Goal: Find specific page/section: Find specific page/section

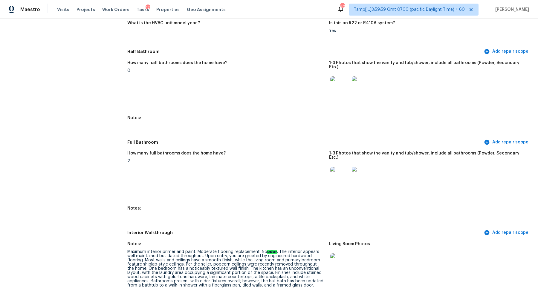
scroll to position [779, 0]
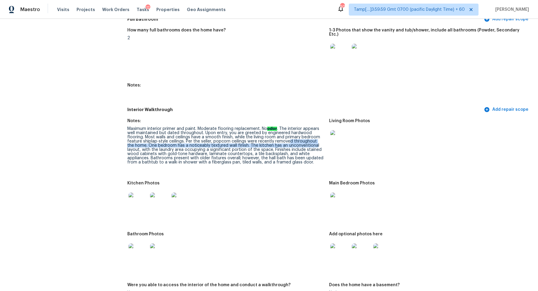
drag, startPoint x: 290, startPoint y: 132, endPoint x: 308, endPoint y: 137, distance: 18.8
click at [308, 137] on div "Maximum interior primer and paint. Moderate flooring replacement. No odor . The…" at bounding box center [225, 145] width 197 height 38
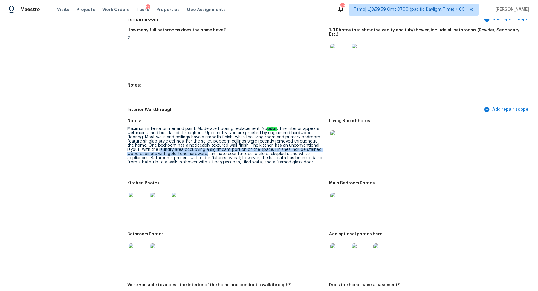
drag, startPoint x: 145, startPoint y: 141, endPoint x: 194, endPoint y: 146, distance: 49.2
click at [194, 146] on div "Maximum interior primer and paint. Moderate flooring replacement. No odor . The…" at bounding box center [225, 145] width 197 height 38
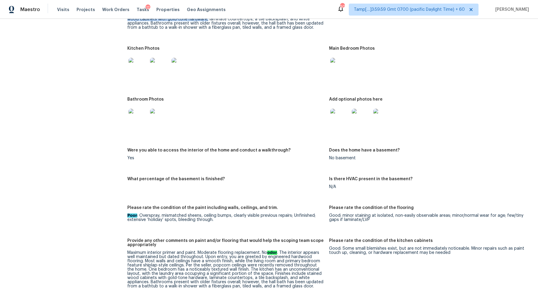
scroll to position [886, 0]
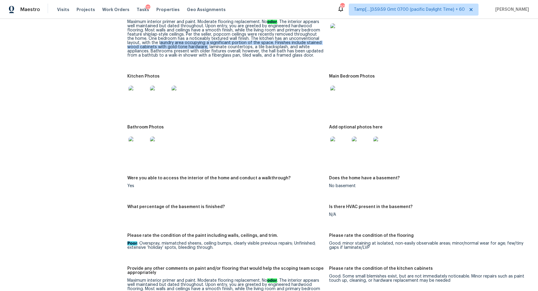
click at [141, 93] on img at bounding box center [138, 94] width 19 height 19
click at [337, 85] on img at bounding box center [339, 94] width 19 height 19
click at [342, 145] on img at bounding box center [339, 145] width 19 height 19
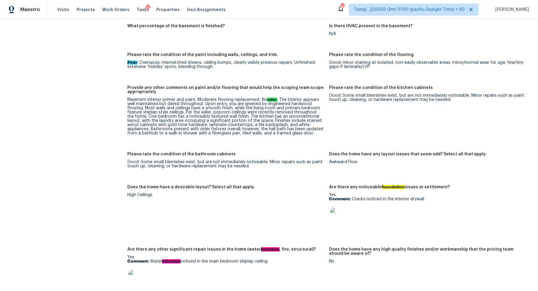
scroll to position [1134, 0]
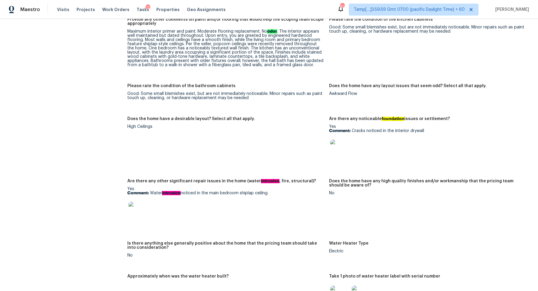
click at [345, 148] on img at bounding box center [339, 148] width 19 height 19
click at [129, 209] on img at bounding box center [138, 210] width 19 height 19
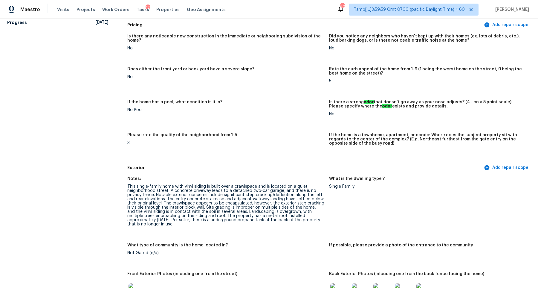
scroll to position [0, 0]
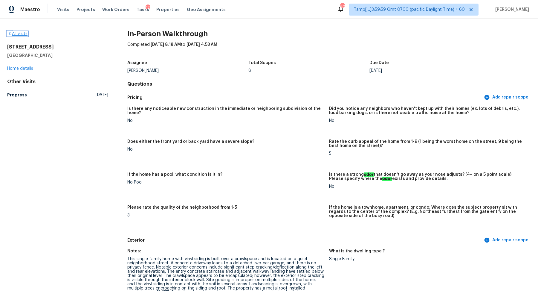
click at [22, 33] on link "All visits" at bounding box center [17, 34] width 20 height 4
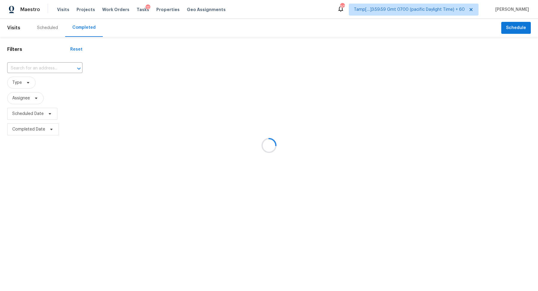
click at [43, 68] on div at bounding box center [269, 145] width 538 height 291
click at [68, 72] on div at bounding box center [269, 145] width 538 height 291
click at [63, 69] on div at bounding box center [269, 145] width 538 height 291
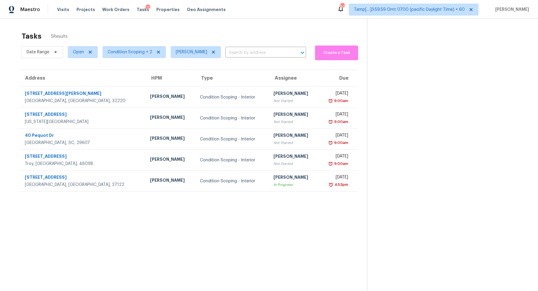
scroll to position [19, 0]
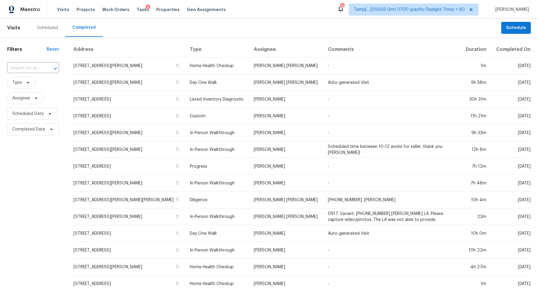
click at [39, 60] on div "Filters Reset ​ Type Assignee Scheduled Date Completed Date" at bounding box center [33, 247] width 66 height 421
click at [36, 71] on input "text" at bounding box center [24, 68] width 35 height 9
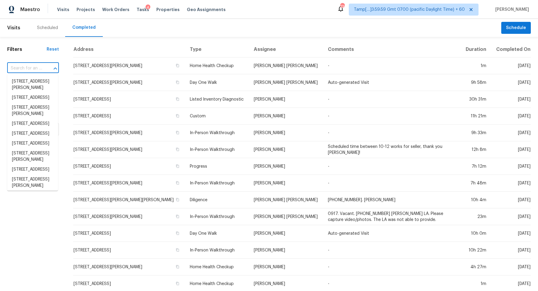
paste input "40 Pequot Dr, Greenville, SC 29607"
type input "40 Pequot Dr, Greenville, SC 29607"
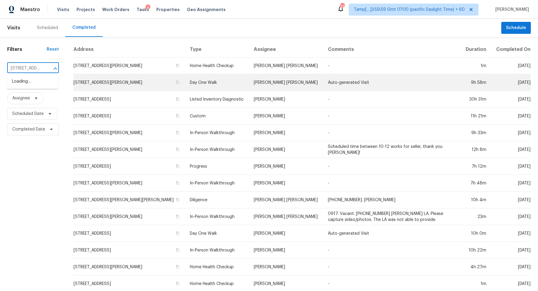
scroll to position [0, 39]
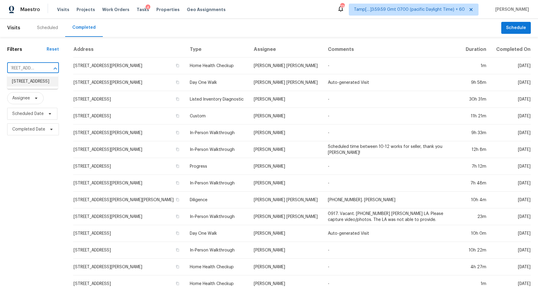
click at [15, 85] on li "40 Pequot Dr, Greenville, SC 29607" at bounding box center [32, 82] width 51 height 10
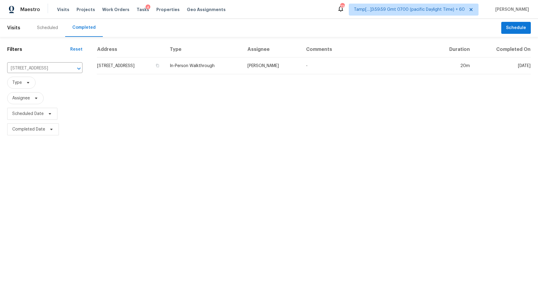
click at [133, 62] on td "40 Pequot Dr, Greenville, SC 29607" at bounding box center [131, 65] width 68 height 17
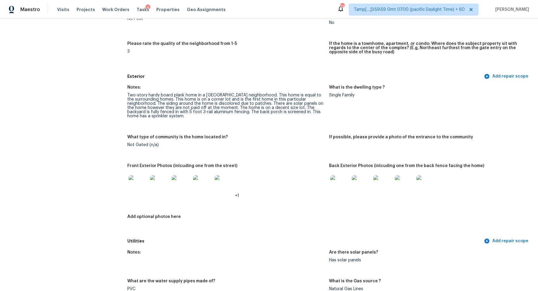
scroll to position [248, 0]
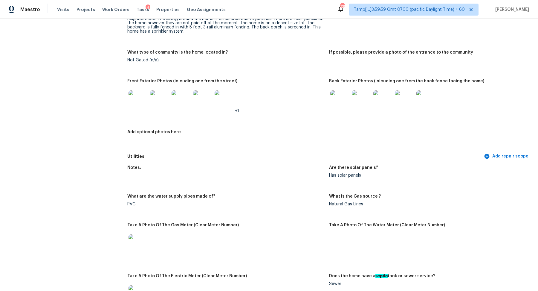
click at [344, 95] on img at bounding box center [339, 99] width 19 height 19
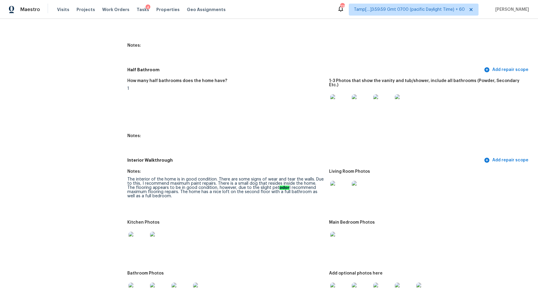
scroll to position [734, 0]
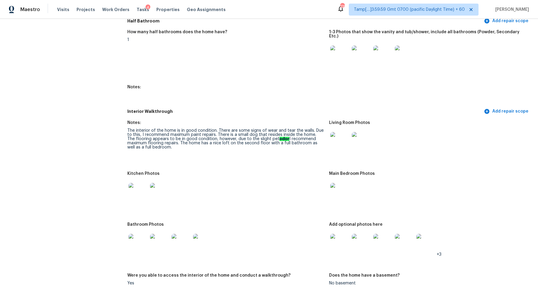
click at [342, 140] on img at bounding box center [339, 141] width 19 height 19
click at [132, 191] on img at bounding box center [138, 192] width 19 height 19
click at [340, 183] on img at bounding box center [339, 192] width 19 height 19
click at [147, 234] on img at bounding box center [138, 242] width 19 height 19
click at [339, 188] on img at bounding box center [339, 192] width 19 height 19
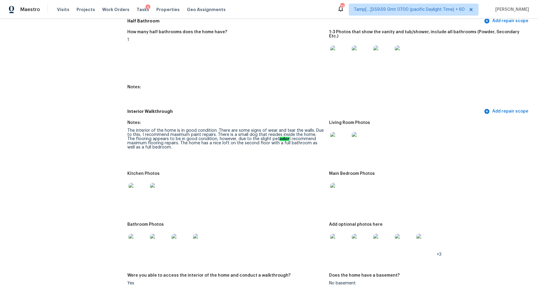
click at [343, 238] on img at bounding box center [339, 242] width 19 height 19
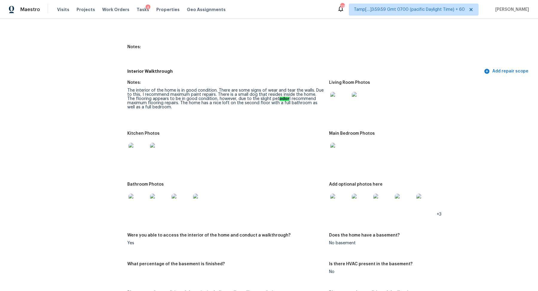
scroll to position [802, 0]
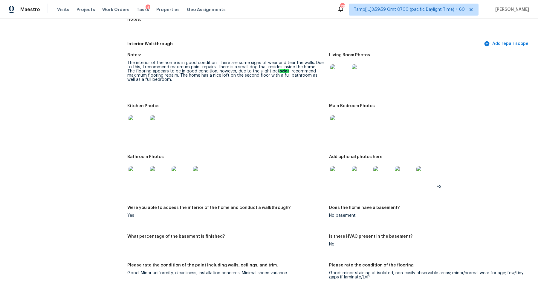
click at [335, 166] on img at bounding box center [339, 175] width 19 height 19
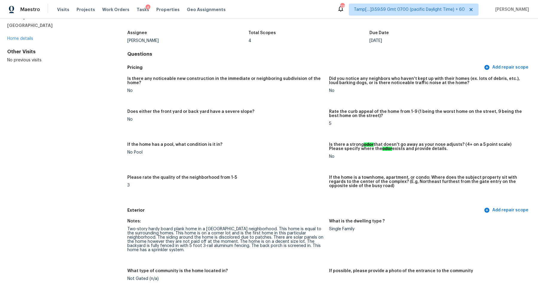
scroll to position [0, 0]
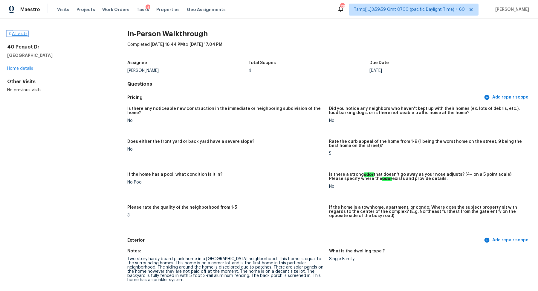
click at [22, 35] on link "All visits" at bounding box center [17, 34] width 20 height 4
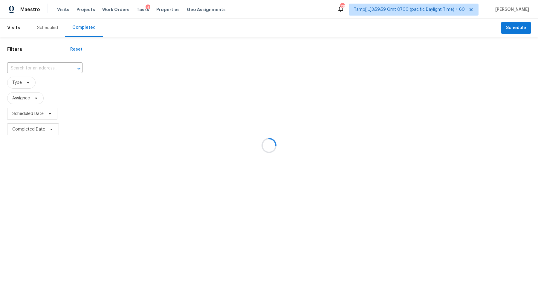
click at [51, 69] on div at bounding box center [269, 145] width 538 height 291
click at [39, 65] on div at bounding box center [269, 145] width 538 height 291
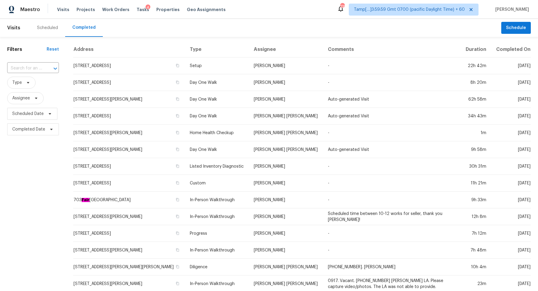
click at [39, 65] on input "text" at bounding box center [24, 68] width 35 height 9
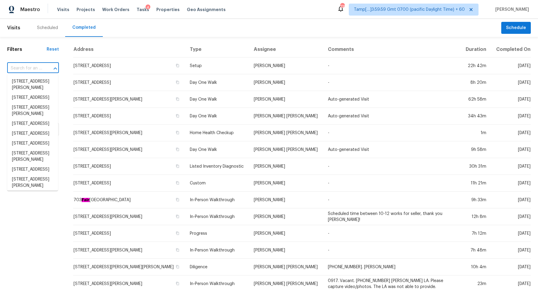
paste input "213 Jackson Ave N, Jacksonville, FL 32220"
type input "213 Jackson Ave N, Jacksonville, FL 32220"
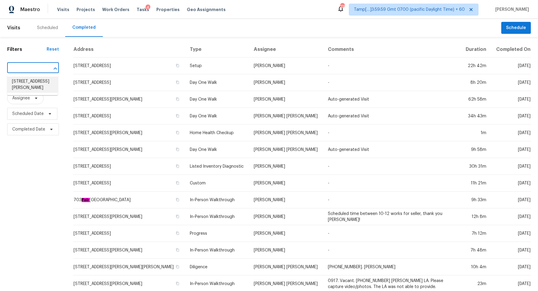
click at [39, 83] on li "213 Jackson Ave N, Jacksonville, FL 32220" at bounding box center [32, 85] width 51 height 16
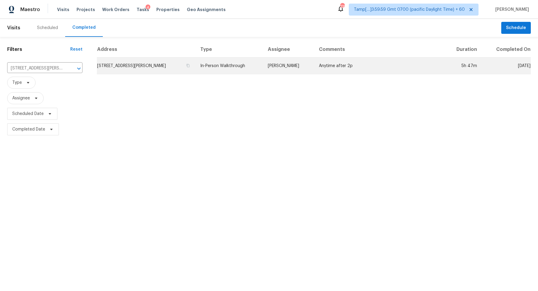
click at [138, 71] on td "213 Jackson Ave N, Jacksonville, FL 32220" at bounding box center [146, 65] width 99 height 17
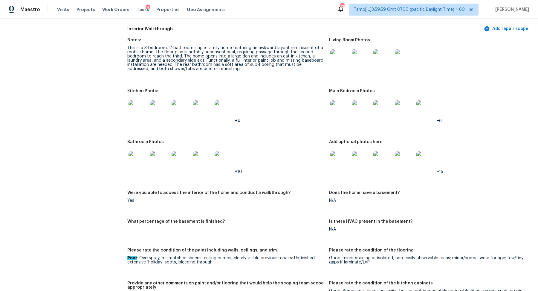
scroll to position [614, 0]
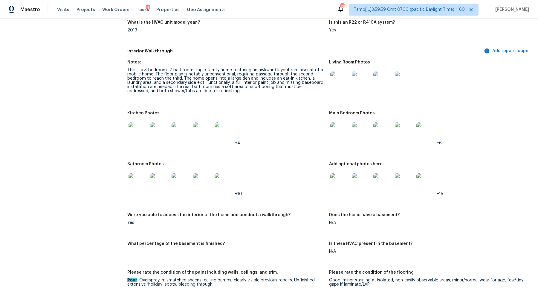
click at [339, 85] on img at bounding box center [339, 80] width 19 height 19
click at [140, 184] on img at bounding box center [138, 182] width 19 height 19
click at [342, 180] on img at bounding box center [339, 182] width 19 height 19
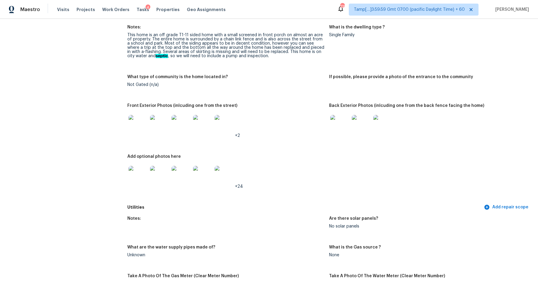
scroll to position [142, 0]
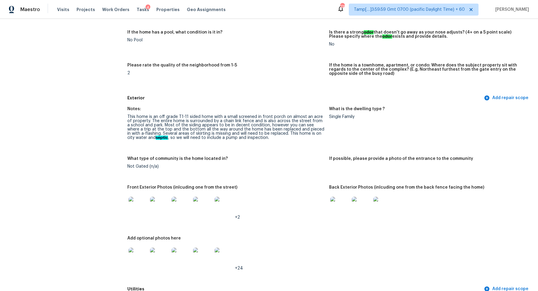
click at [145, 198] on img at bounding box center [138, 205] width 19 height 19
click at [342, 205] on img at bounding box center [339, 205] width 19 height 19
click at [138, 261] on img at bounding box center [138, 256] width 19 height 19
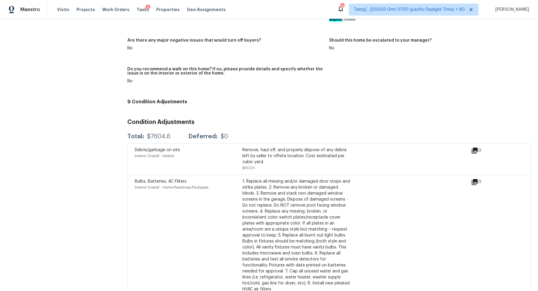
scroll to position [1177, 0]
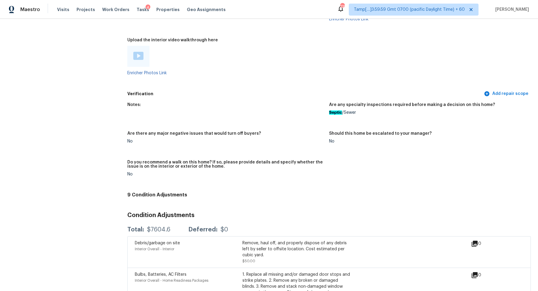
click at [166, 70] on div "Enricher Photos Link" at bounding box center [225, 60] width 197 height 29
click at [155, 75] on link "Enricher Photos Link" at bounding box center [146, 73] width 39 height 4
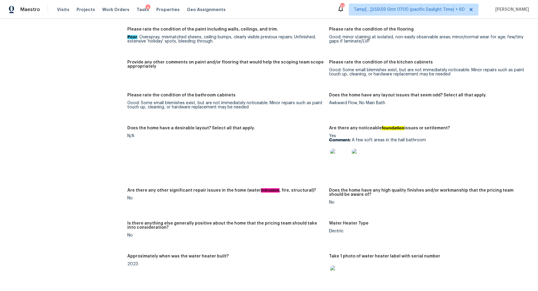
scroll to position [774, 0]
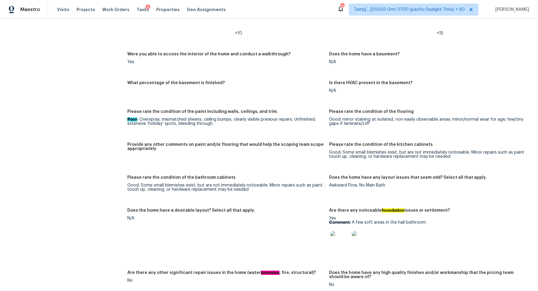
click at [335, 238] on img at bounding box center [339, 240] width 19 height 19
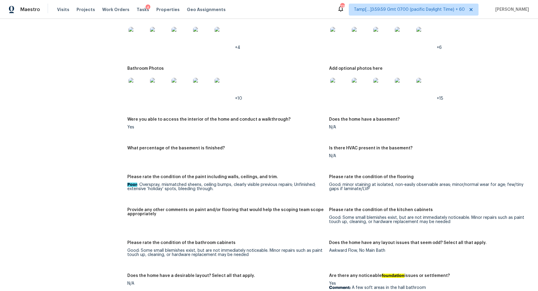
scroll to position [701, 0]
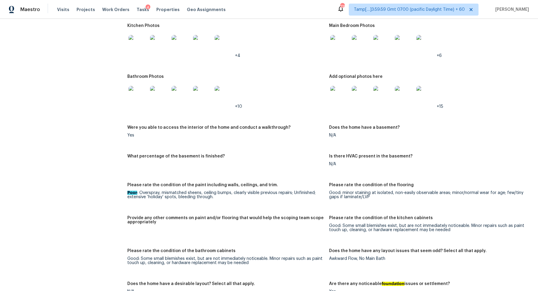
click at [187, 89] on img at bounding box center [181, 95] width 19 height 19
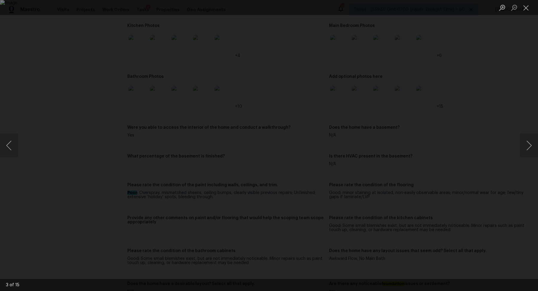
click at [58, 109] on div "Lightbox" at bounding box center [269, 145] width 538 height 291
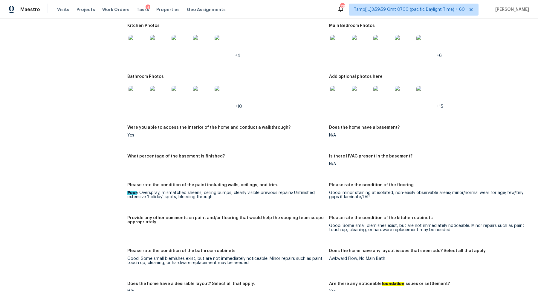
click at [140, 96] on img at bounding box center [138, 95] width 19 height 19
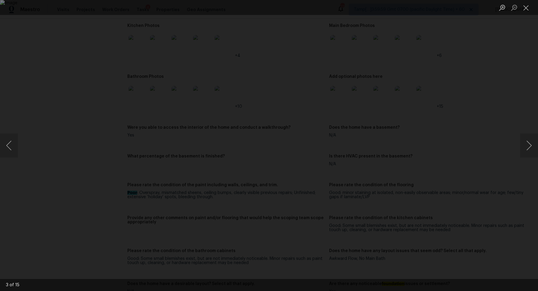
click at [60, 115] on div "Lightbox" at bounding box center [269, 145] width 538 height 291
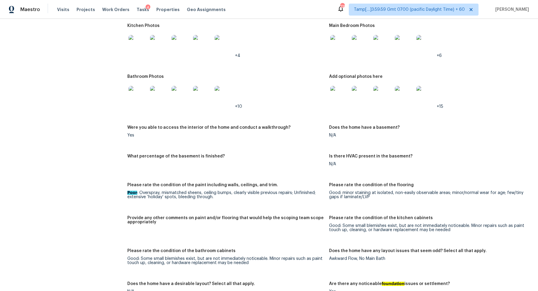
scroll to position [600, 0]
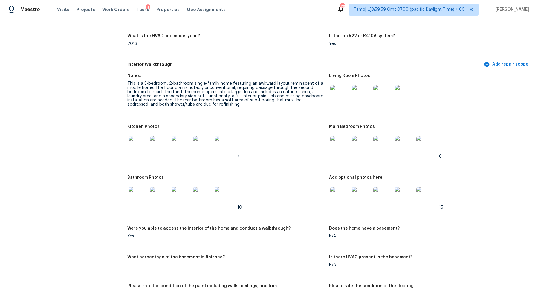
click at [193, 140] on img at bounding box center [202, 145] width 19 height 19
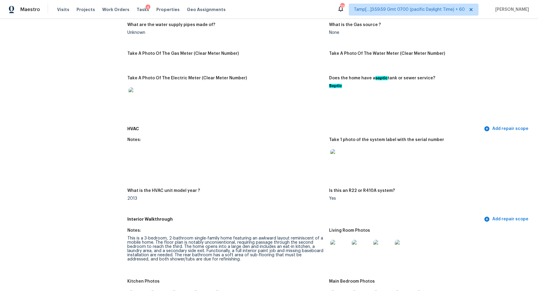
scroll to position [653, 0]
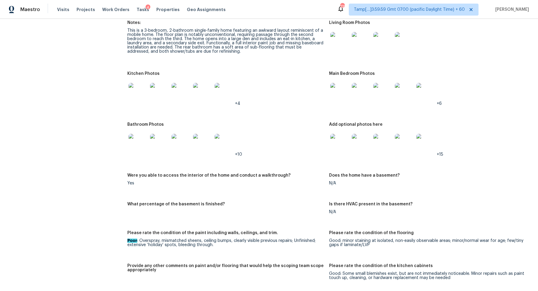
click at [392, 94] on img at bounding box center [382, 92] width 19 height 19
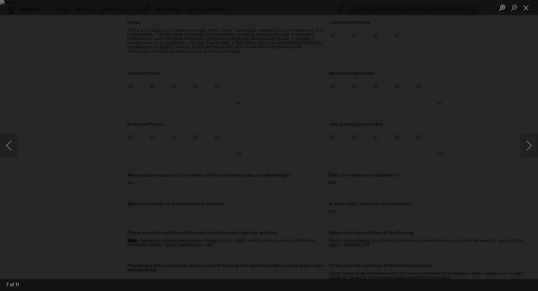
click at [442, 108] on div "Lightbox" at bounding box center [269, 145] width 538 height 291
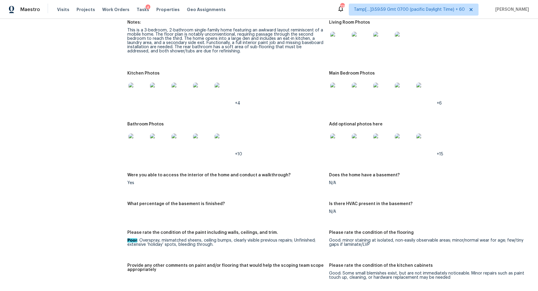
scroll to position [663, 0]
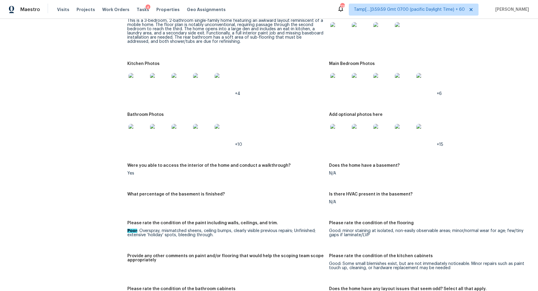
click at [146, 132] on img at bounding box center [138, 133] width 19 height 19
click at [340, 133] on img at bounding box center [339, 133] width 19 height 19
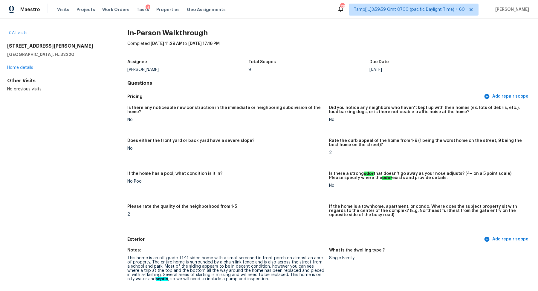
scroll to position [102, 0]
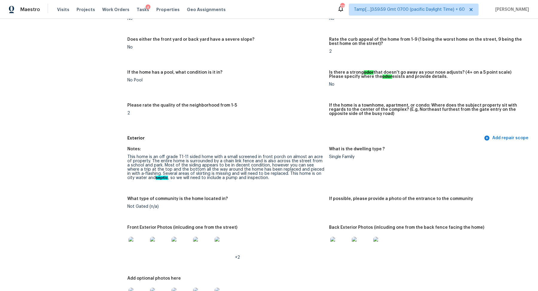
click at [187, 245] on img at bounding box center [181, 245] width 19 height 19
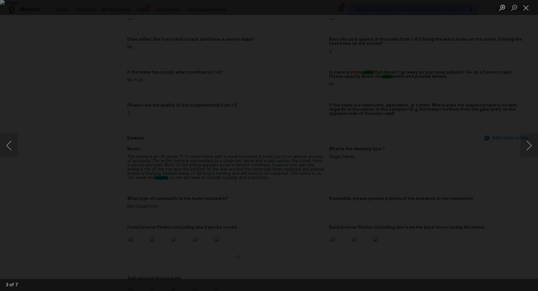
click at [476, 100] on div "Lightbox" at bounding box center [269, 145] width 538 height 291
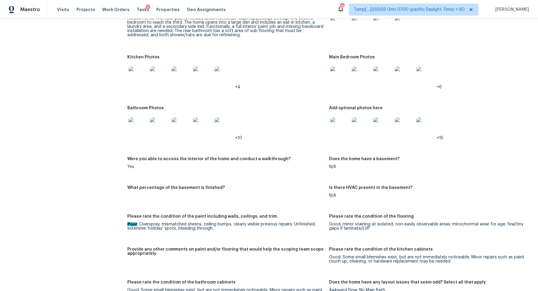
scroll to position [676, 0]
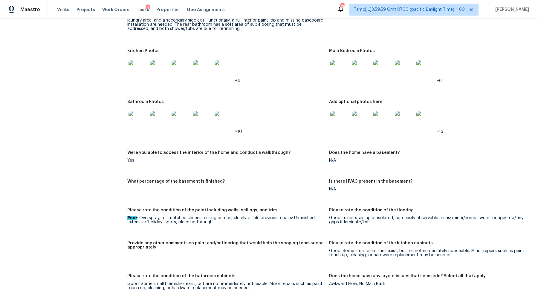
click at [137, 117] on img at bounding box center [138, 120] width 19 height 19
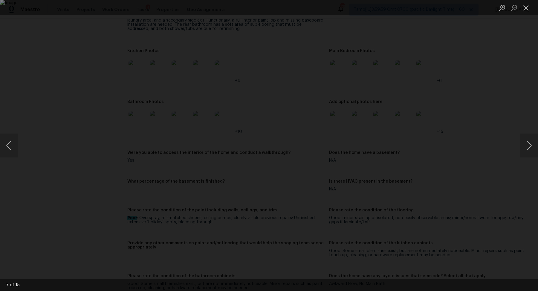
click at [69, 74] on div "Lightbox" at bounding box center [269, 145] width 538 height 291
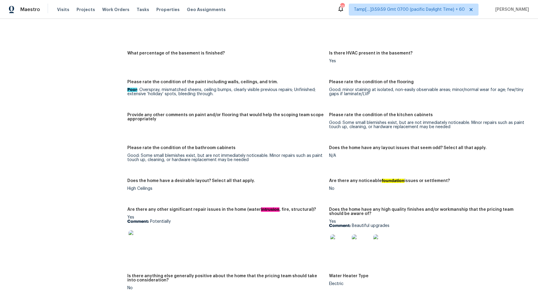
scroll to position [934, 0]
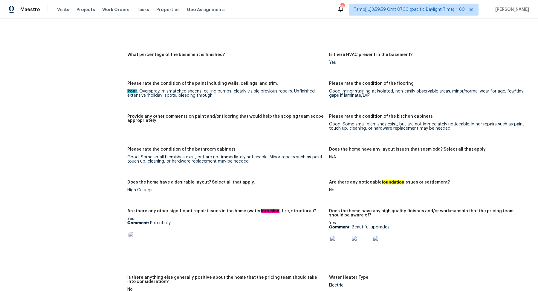
click at [241, 67] on figure "What percentage of the basement is finished?" at bounding box center [228, 64] width 202 height 22
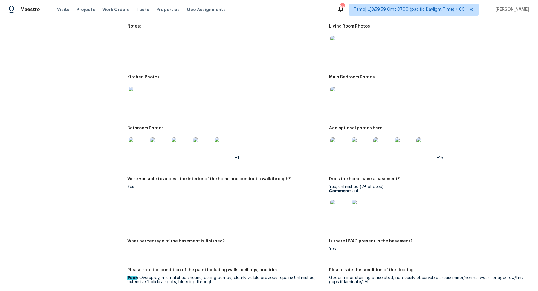
scroll to position [637, 0]
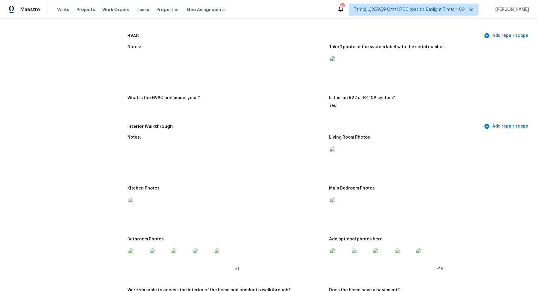
click at [343, 152] on img at bounding box center [339, 155] width 19 height 19
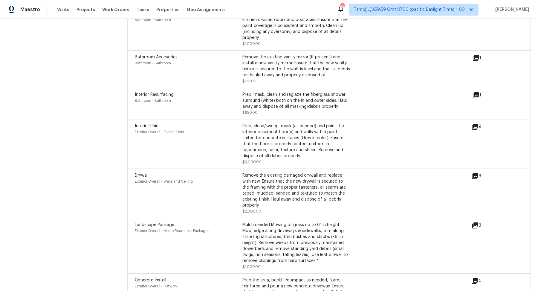
scroll to position [1744, 0]
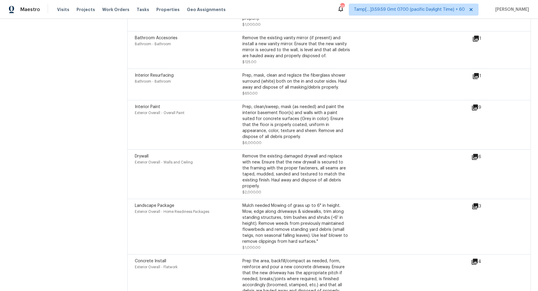
click at [474, 109] on icon at bounding box center [475, 107] width 6 height 6
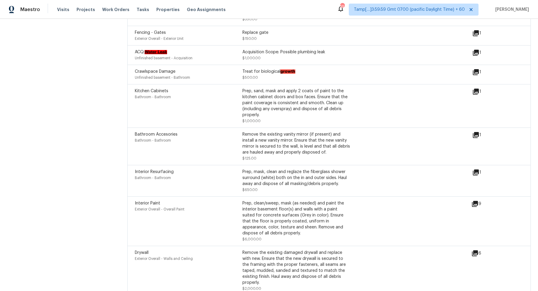
scroll to position [1726, 0]
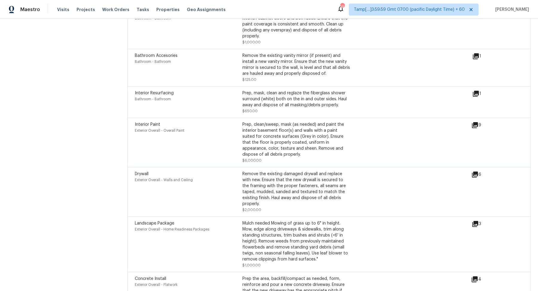
click at [482, 123] on div "9" at bounding box center [485, 124] width 29 height 7
click at [472, 129] on icon at bounding box center [474, 124] width 7 height 7
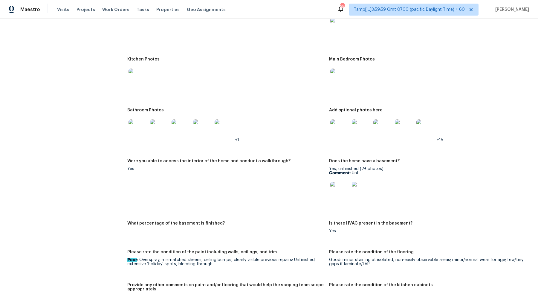
scroll to position [759, 0]
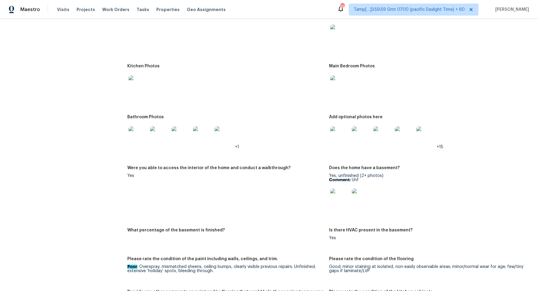
click at [337, 140] on img at bounding box center [339, 135] width 19 height 19
click at [139, 142] on img at bounding box center [138, 135] width 19 height 19
click at [340, 77] on img at bounding box center [339, 84] width 19 height 19
click at [141, 83] on img at bounding box center [138, 84] width 19 height 19
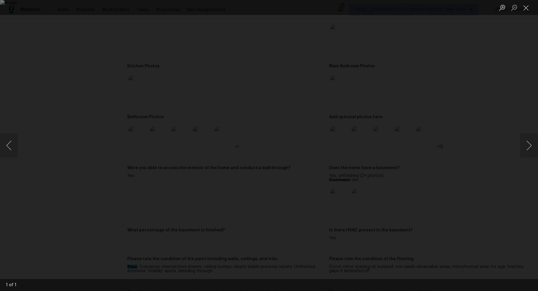
click at [443, 93] on div "Lightbox" at bounding box center [269, 145] width 538 height 291
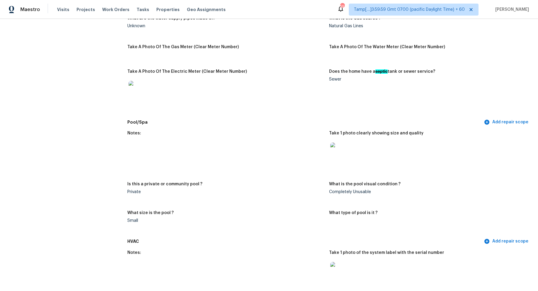
scroll to position [473, 0]
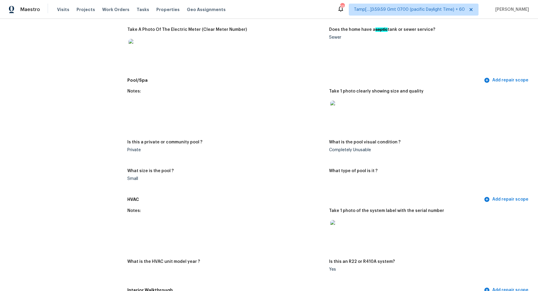
click at [337, 114] on img at bounding box center [339, 109] width 19 height 19
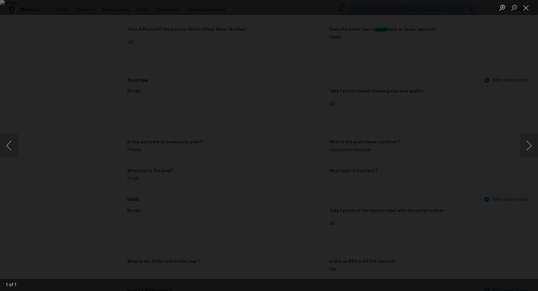
click at [450, 125] on div "Lightbox" at bounding box center [269, 145] width 538 height 291
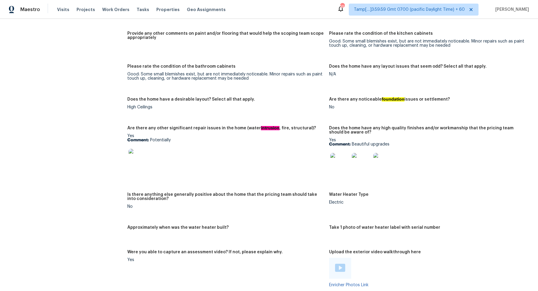
scroll to position [1019, 0]
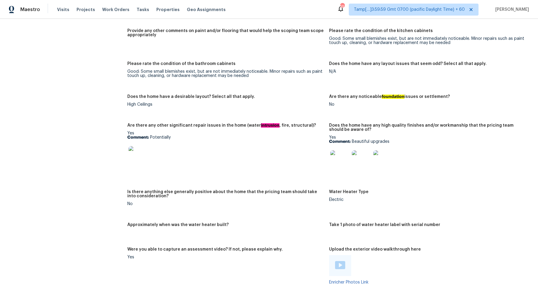
click at [136, 159] on img at bounding box center [138, 155] width 19 height 19
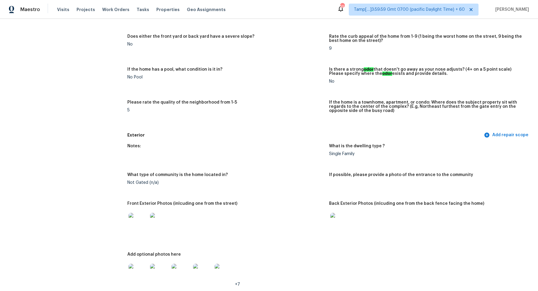
scroll to position [0, 0]
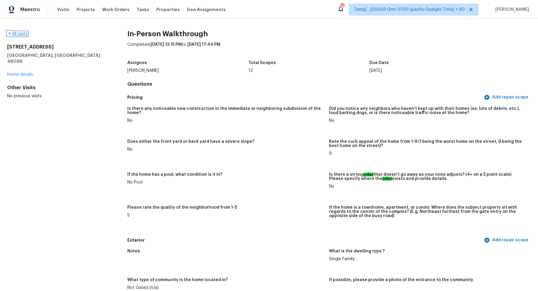
click at [18, 32] on link "All visits" at bounding box center [17, 34] width 20 height 4
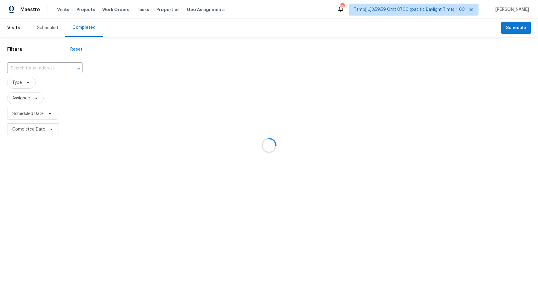
click at [35, 67] on div at bounding box center [269, 145] width 538 height 291
click at [54, 66] on div at bounding box center [269, 145] width 538 height 291
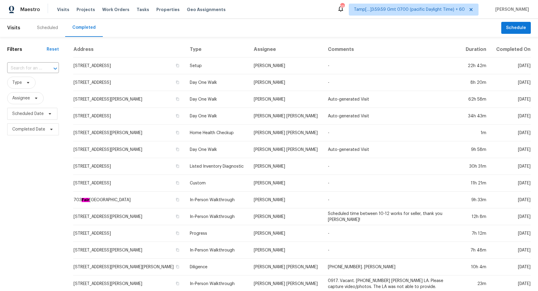
click at [54, 66] on icon "Open" at bounding box center [55, 68] width 7 height 7
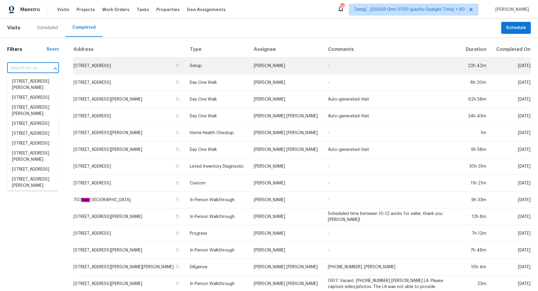
paste input "2601 S 28th St, Kansas City, KS 66106"
type input "2601 S 28th St, Kansas City, KS 66106"
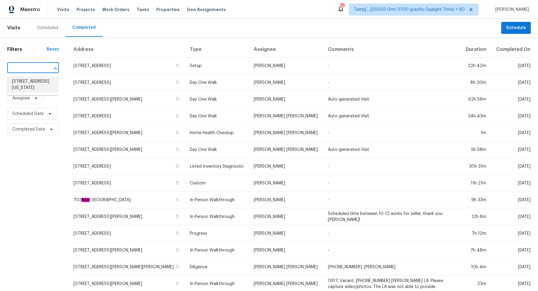
click at [35, 84] on li "2601 S 28th St, Kansas City, KS 66106" at bounding box center [32, 85] width 51 height 16
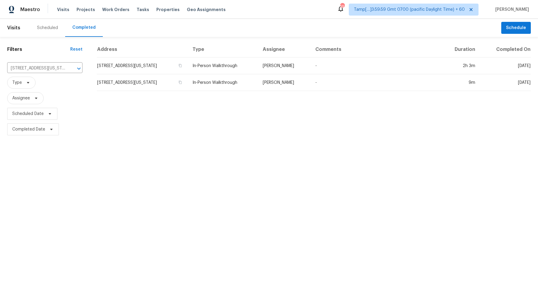
click at [124, 71] on td "2601 S 28th St, Kansas City, KS 66106" at bounding box center [142, 65] width 91 height 17
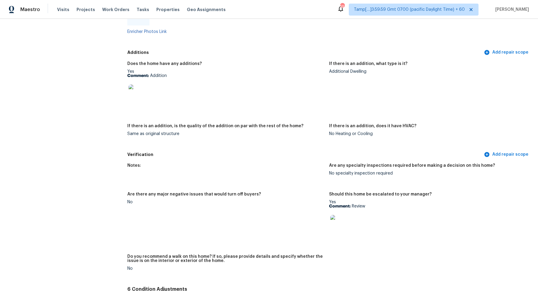
scroll to position [1256, 0]
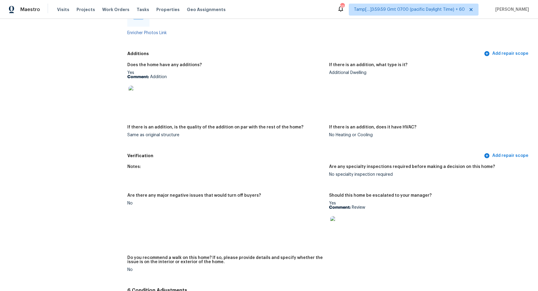
click at [137, 102] on img at bounding box center [138, 94] width 19 height 19
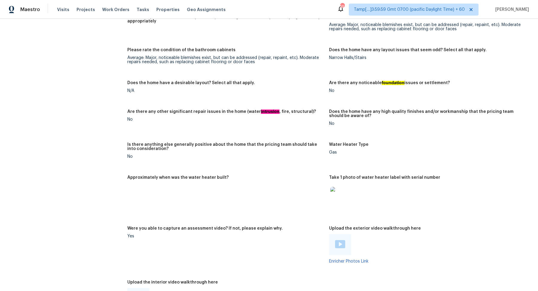
scroll to position [1152, 0]
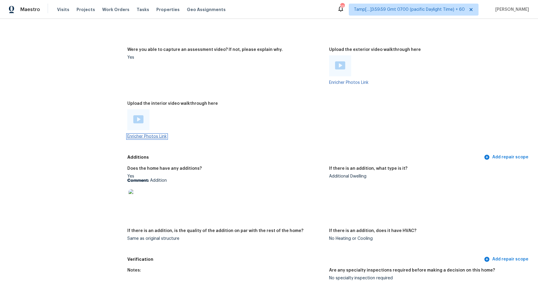
click at [161, 137] on link "Enricher Photos Link" at bounding box center [146, 136] width 39 height 4
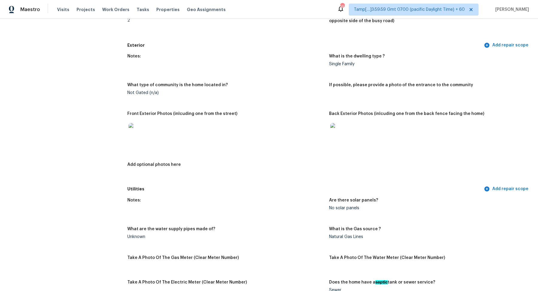
scroll to position [198, 0]
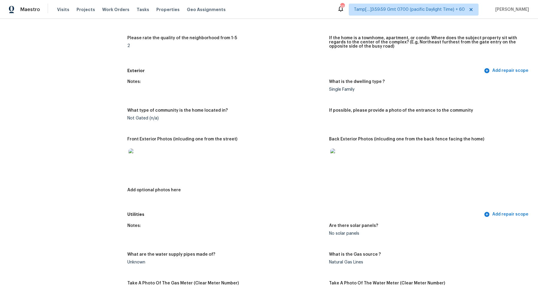
click at [337, 158] on img at bounding box center [339, 157] width 19 height 19
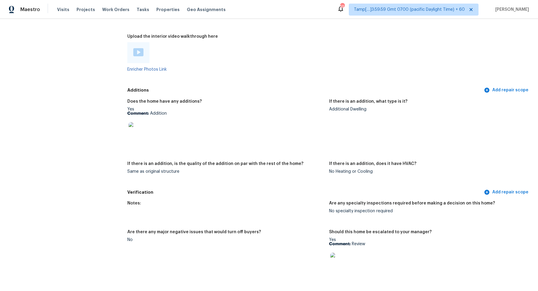
scroll to position [1241, 0]
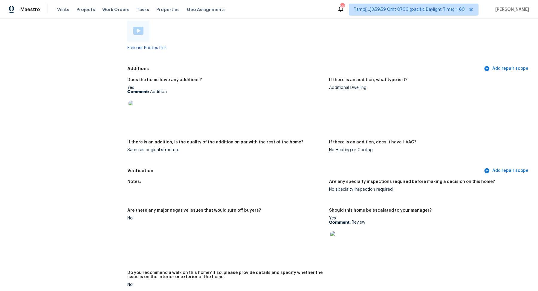
click at [145, 113] on img at bounding box center [138, 109] width 19 height 19
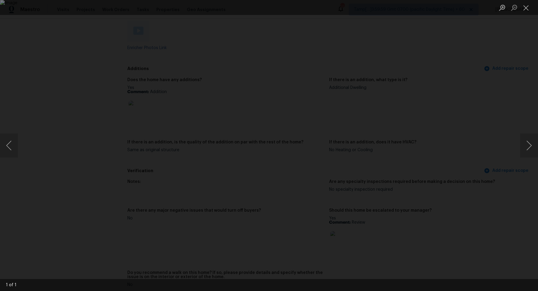
click at [99, 48] on div "Lightbox" at bounding box center [269, 145] width 538 height 291
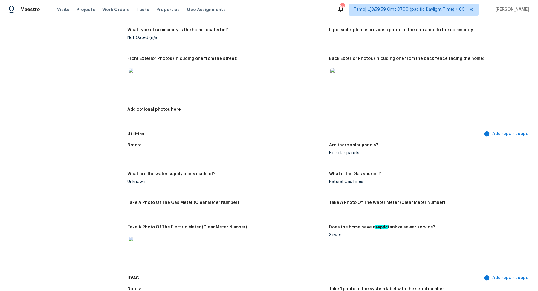
scroll to position [223, 0]
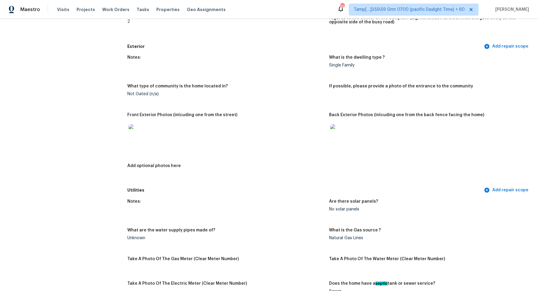
click at [341, 135] on img at bounding box center [339, 133] width 19 height 19
click at [138, 123] on div at bounding box center [138, 133] width 22 height 26
click at [142, 132] on img at bounding box center [138, 133] width 19 height 19
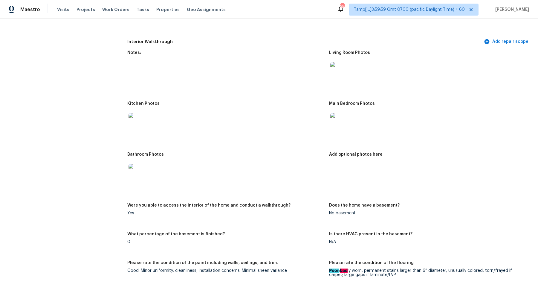
scroll to position [670, 0]
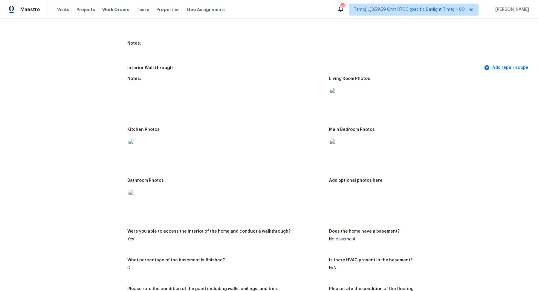
click at [336, 152] on img at bounding box center [339, 148] width 19 height 19
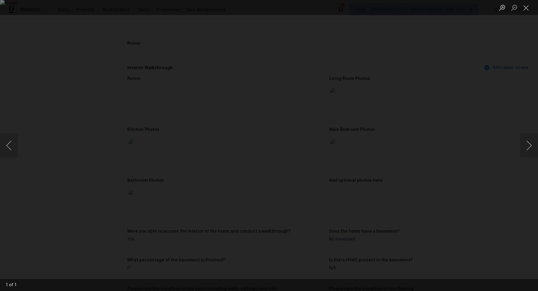
click at [69, 76] on div "Lightbox" at bounding box center [269, 145] width 538 height 291
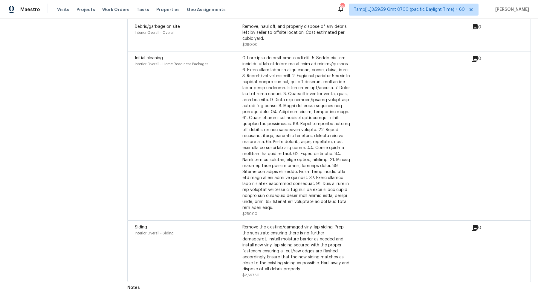
scroll to position [48, 0]
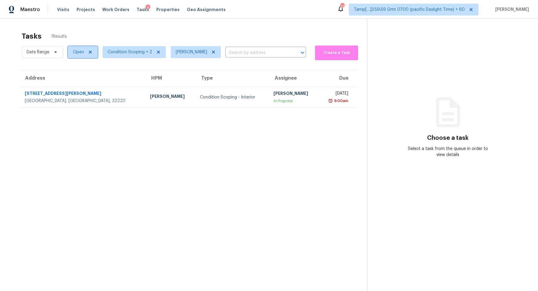
click at [80, 53] on span "Open" at bounding box center [78, 52] width 11 height 6
click at [83, 85] on label "Blocked" at bounding box center [83, 86] width 24 height 6
click at [75, 85] on input "Blocked" at bounding box center [73, 85] width 4 height 4
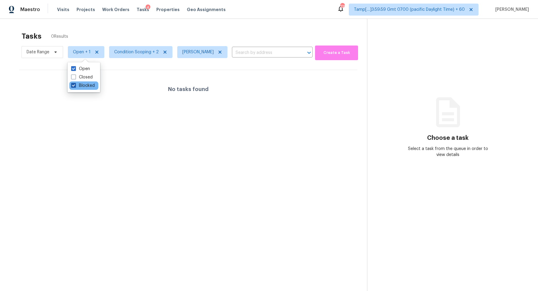
click at [83, 85] on label "Blocked" at bounding box center [83, 86] width 24 height 6
click at [75, 85] on input "Blocked" at bounding box center [73, 85] width 4 height 4
checkbox input "false"
click at [205, 35] on div "Tasks 1 Results" at bounding box center [195, 36] width 346 height 16
